Goal: Task Accomplishment & Management: Complete application form

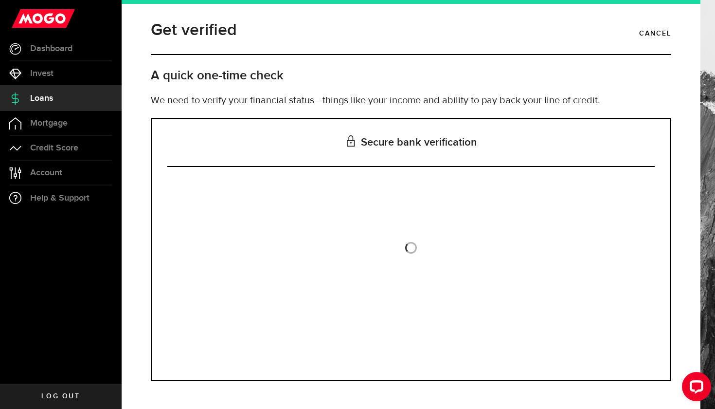
click at [346, 256] on div "Is this the bank account you want us to get your bank statements from? We requi…" at bounding box center [410, 272] width 487 height 183
click at [406, 146] on h3 "Secure bank verification" at bounding box center [410, 143] width 487 height 48
drag, startPoint x: 477, startPoint y: 141, endPoint x: 341, endPoint y: 142, distance: 136.2
click at [341, 142] on h3 "Secure bank verification" at bounding box center [410, 143] width 487 height 48
click at [66, 196] on span "Help & Support" at bounding box center [59, 198] width 59 height 9
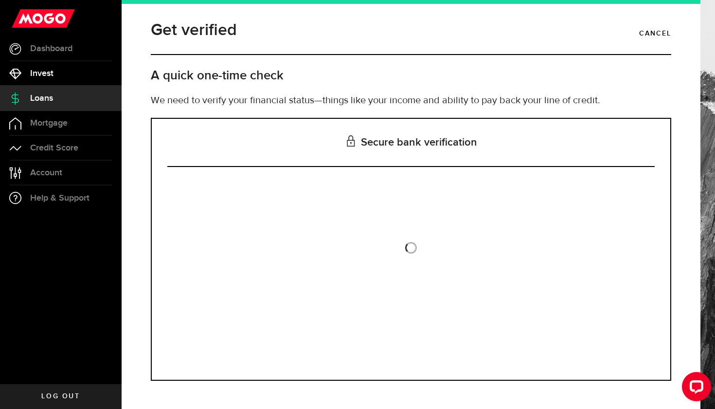
click at [45, 72] on span "Invest" at bounding box center [41, 73] width 23 height 9
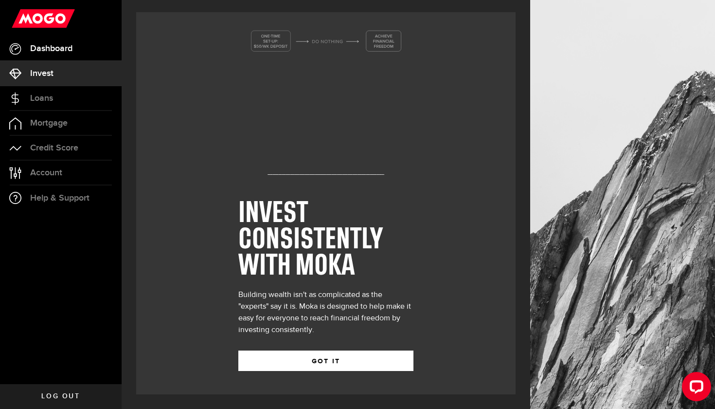
click at [61, 54] on link "Dashboard" at bounding box center [61, 48] width 122 height 24
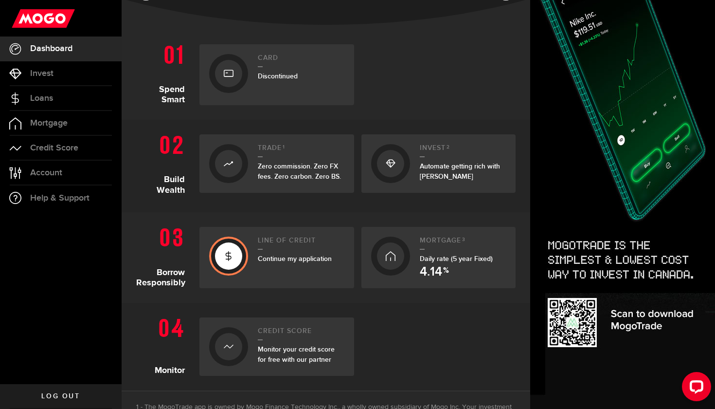
scroll to position [198, 0]
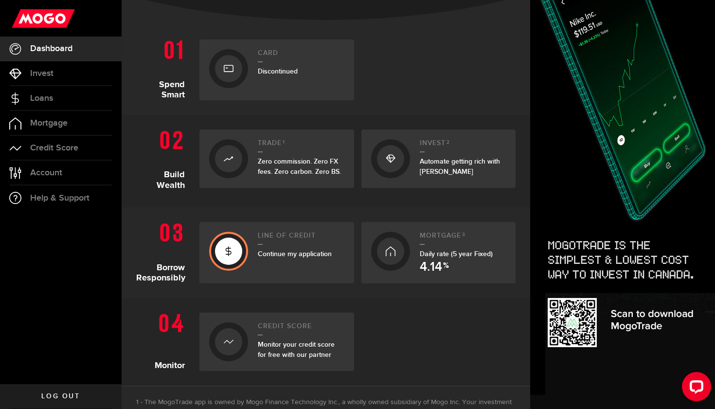
click at [282, 260] on div "Line of credit Continue my application" at bounding box center [301, 253] width 87 height 42
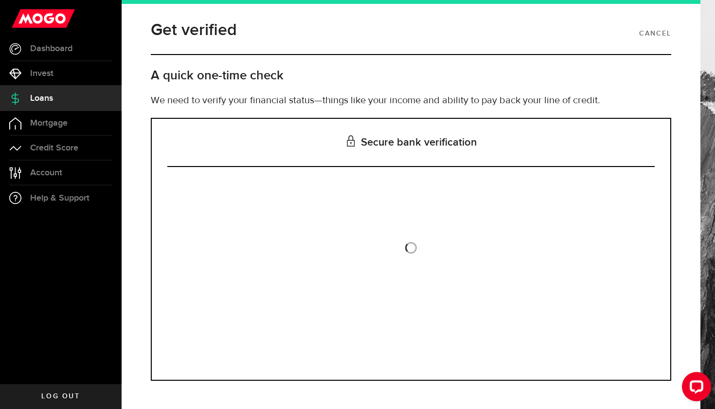
click at [655, 35] on link "Cancel" at bounding box center [655, 33] width 32 height 17
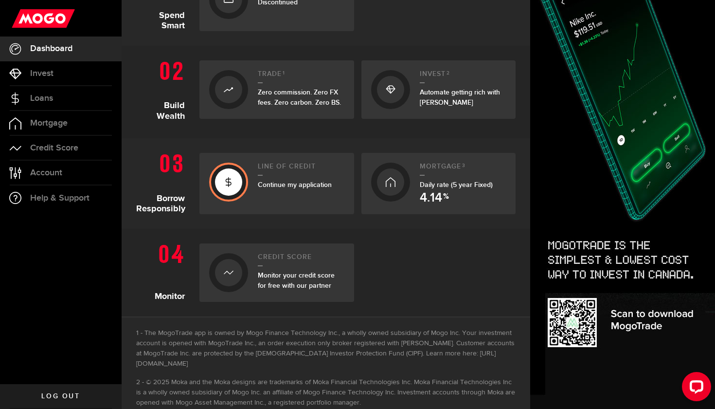
scroll to position [277, 0]
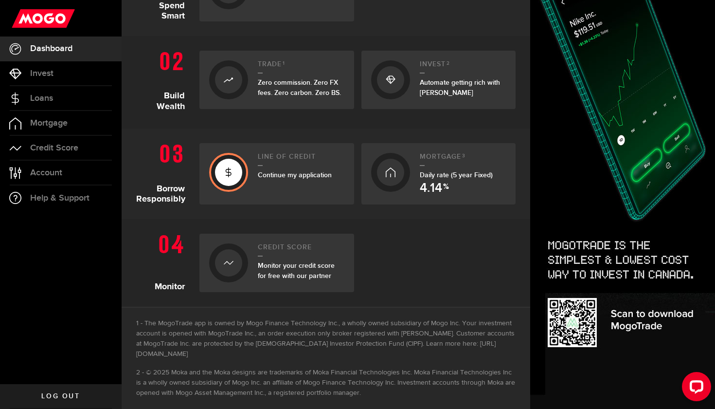
click at [298, 175] on span "Continue my application" at bounding box center [295, 175] width 74 height 8
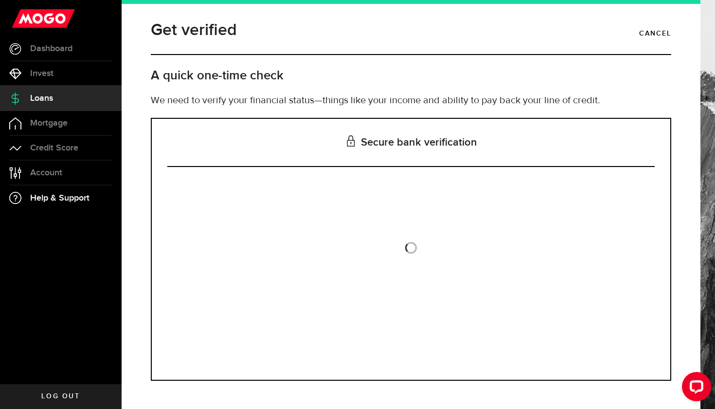
click at [55, 191] on link "Help & Support" at bounding box center [61, 197] width 122 height 25
click at [59, 172] on span "Account" at bounding box center [46, 172] width 32 height 9
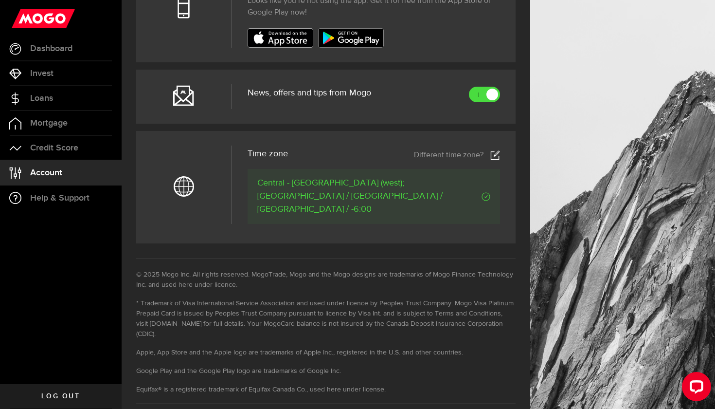
scroll to position [413, 0]
click at [41, 97] on span "Loans" at bounding box center [41, 98] width 23 height 9
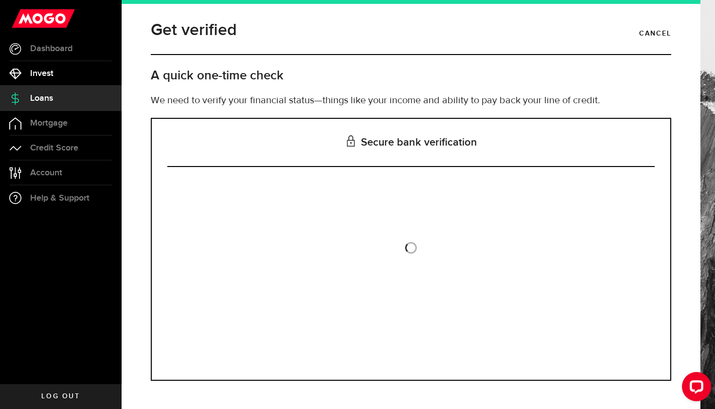
click at [43, 75] on span "Invest" at bounding box center [41, 73] width 23 height 9
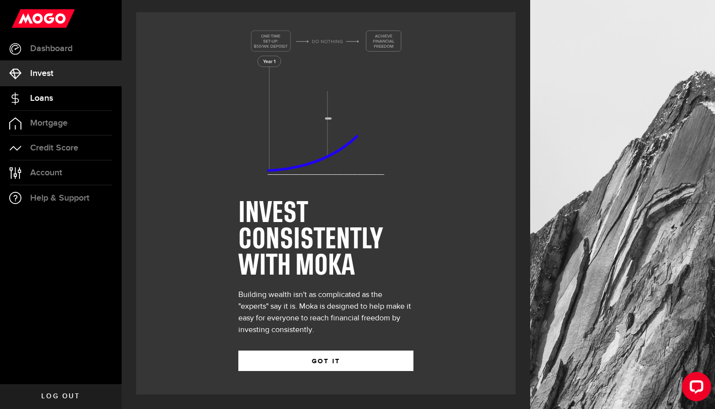
click at [48, 104] on link "Loans" at bounding box center [61, 98] width 122 height 24
